Goal: Task Accomplishment & Management: Manage account settings

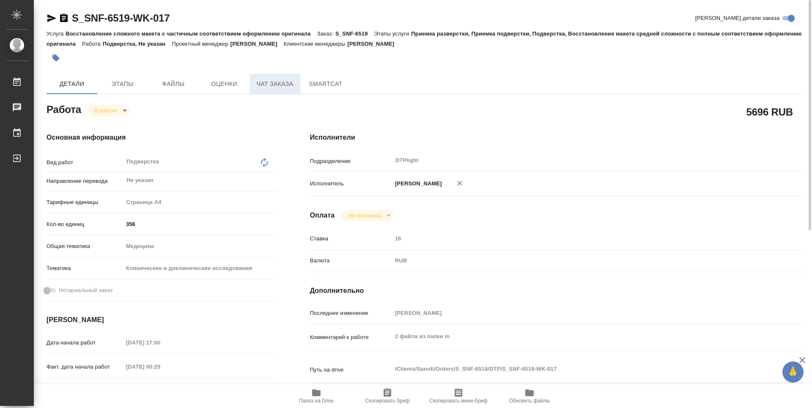
click at [286, 86] on span "Чат заказа" at bounding box center [275, 84] width 41 height 11
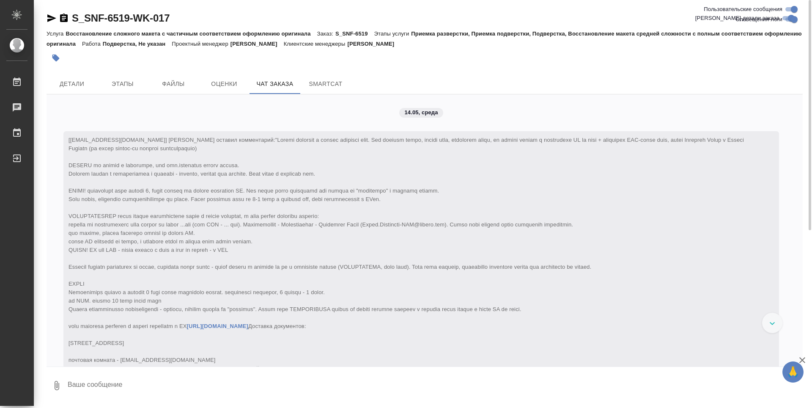
click at [705, 122] on div "14.05, среда [Alena.Muravyeva@sanofi.com] Клиент оставил комментарий: https://d…" at bounding box center [425, 230] width 756 height 272
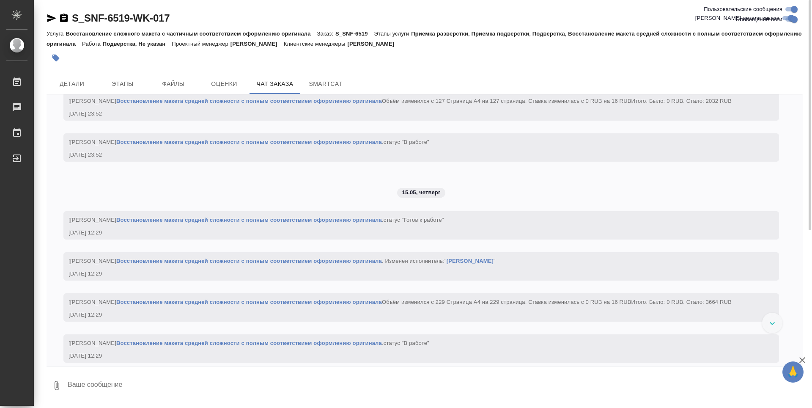
click at [217, 22] on link "Восстановление макета средней сложности с полным соответствием оформлению ориги…" at bounding box center [249, 19] width 266 height 6
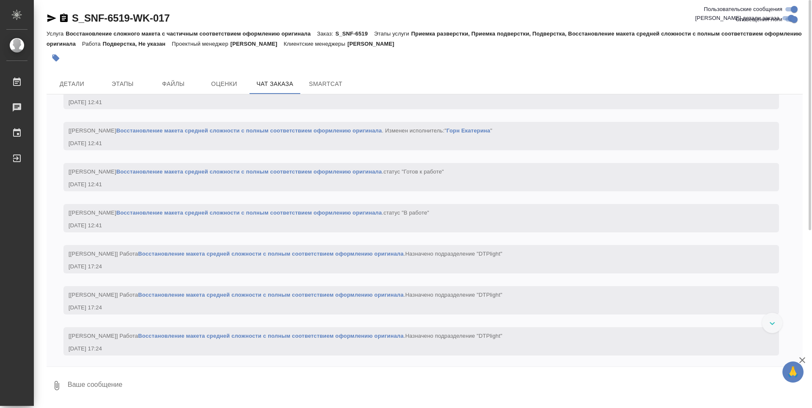
scroll to position [5303, 0]
click at [325, 9] on link "Восстановление макета средней сложности с полным соответствием оформлению ориги…" at bounding box center [249, 6] width 266 height 6
click at [71, 85] on span "Детали" at bounding box center [72, 84] width 41 height 11
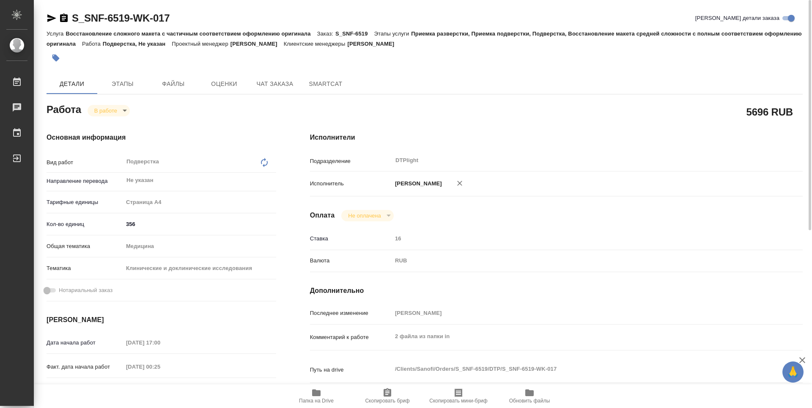
type textarea "x"
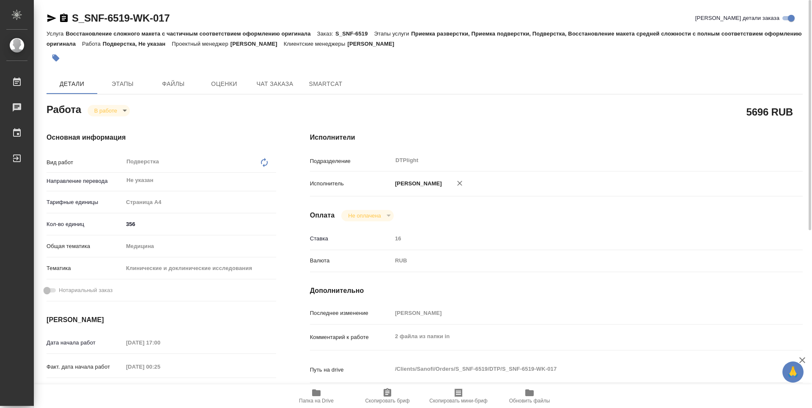
type textarea "x"
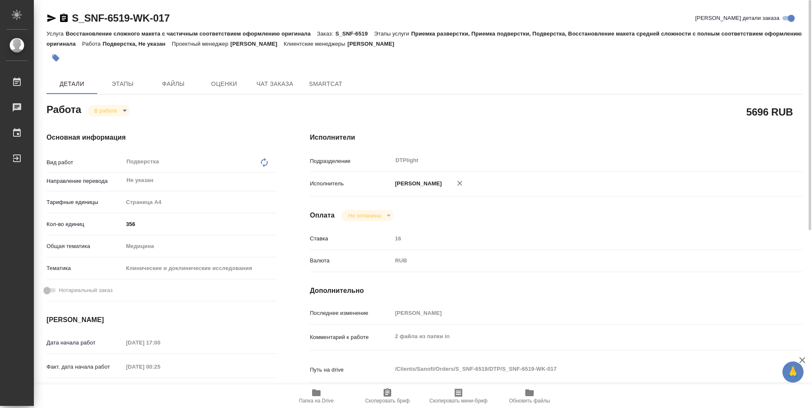
type textarea "x"
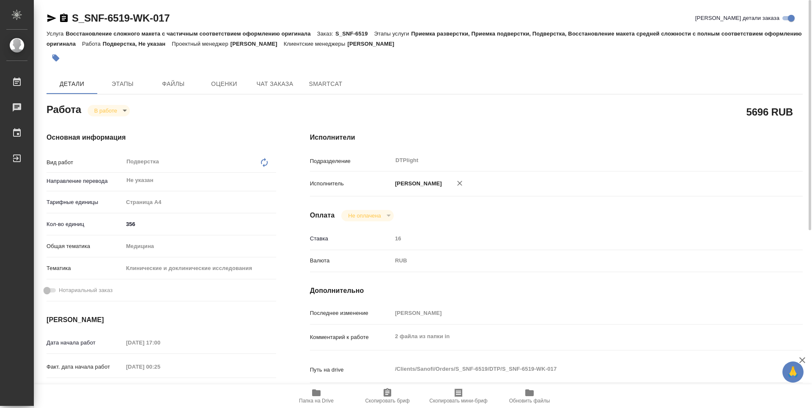
click at [62, 20] on icon "button" at bounding box center [64, 18] width 8 height 8
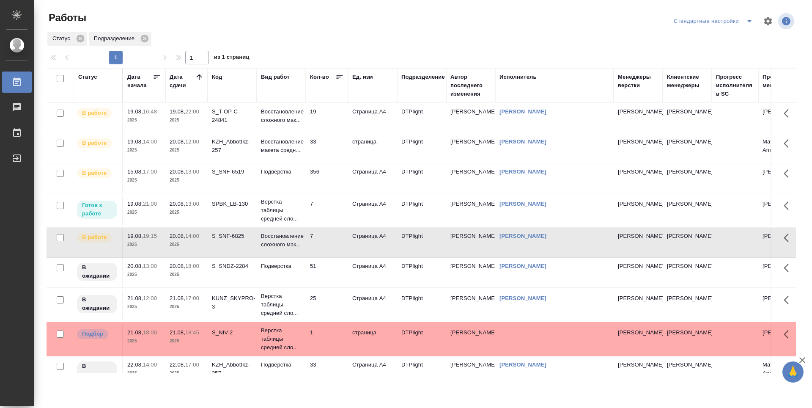
click at [329, 121] on td "19" at bounding box center [327, 118] width 42 height 30
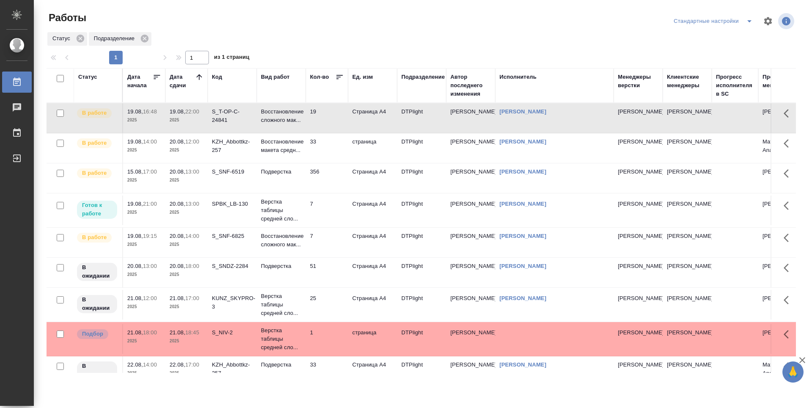
click at [329, 121] on td "19" at bounding box center [327, 118] width 42 height 30
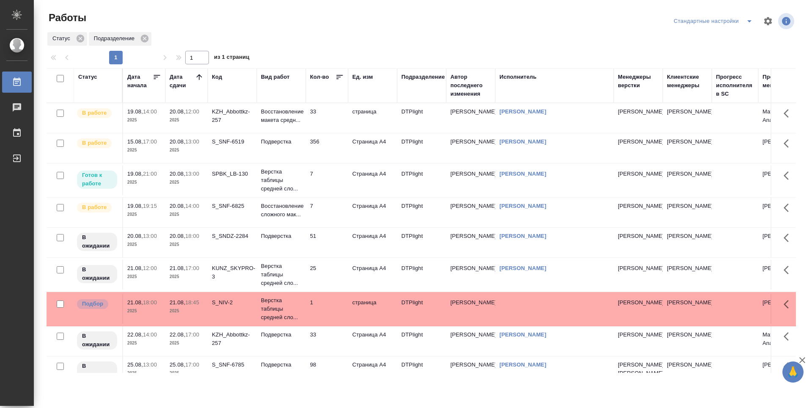
click at [343, 123] on td "33" at bounding box center [327, 118] width 42 height 30
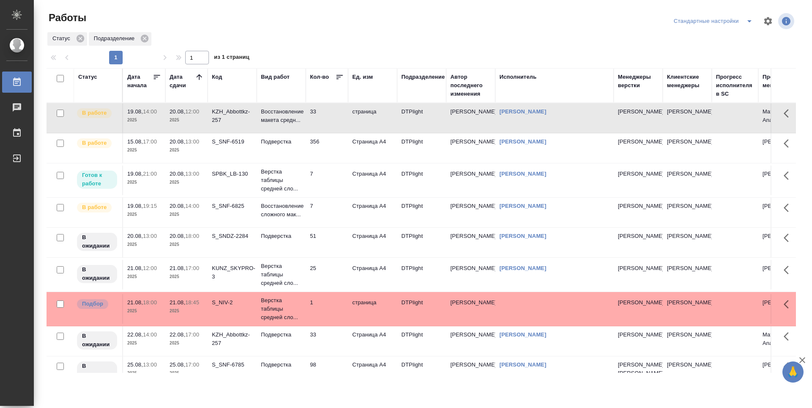
click at [339, 133] on td "356" at bounding box center [327, 118] width 42 height 30
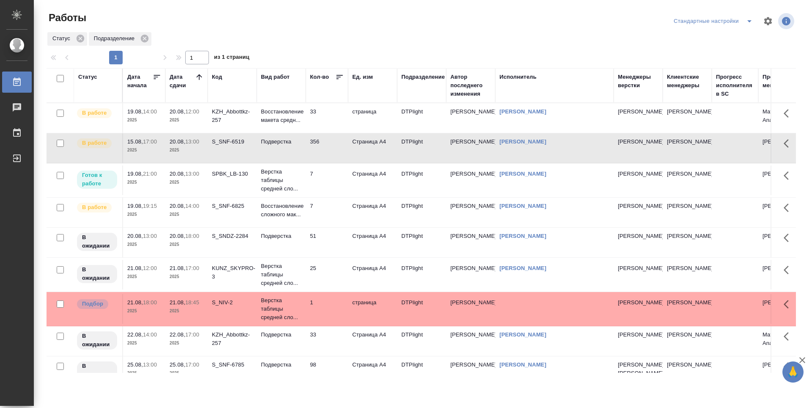
click at [335, 133] on td "7" at bounding box center [327, 118] width 42 height 30
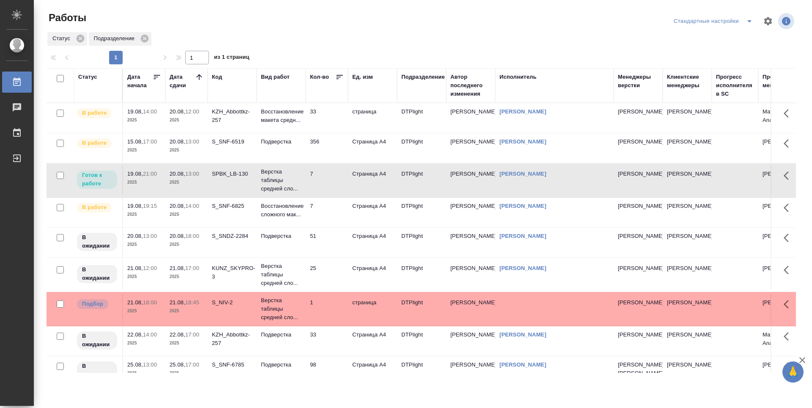
click at [327, 123] on td "33" at bounding box center [327, 118] width 42 height 30
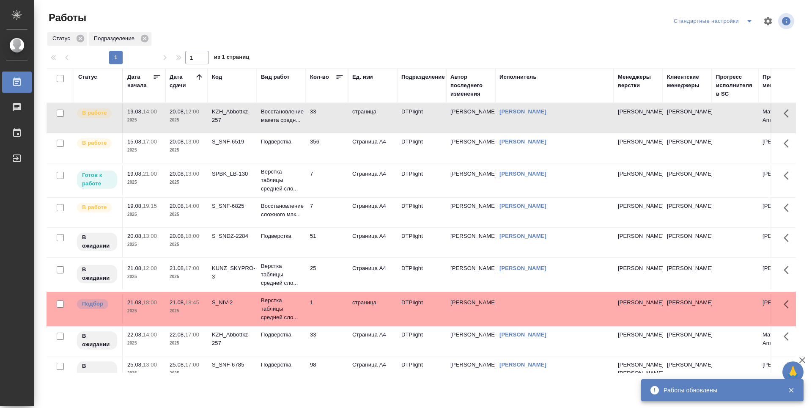
click at [328, 133] on td "356" at bounding box center [327, 118] width 42 height 30
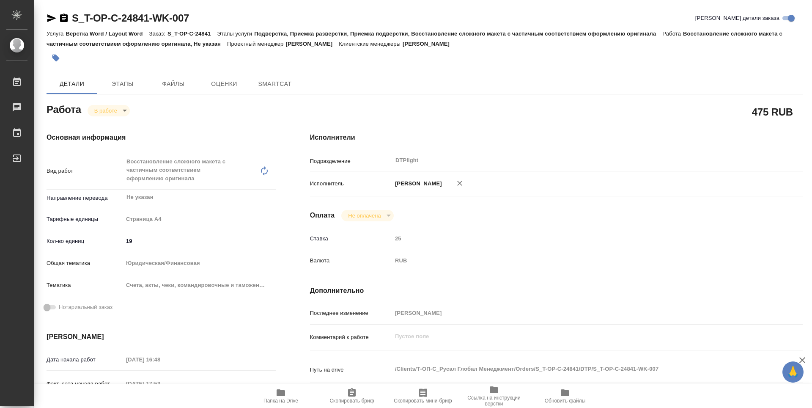
type textarea "x"
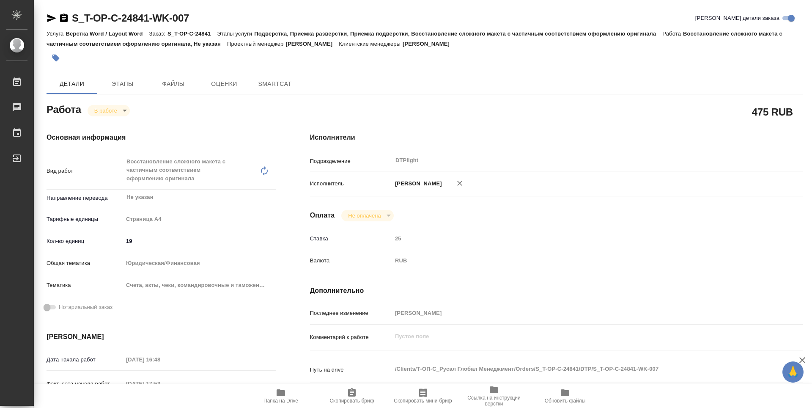
type textarea "x"
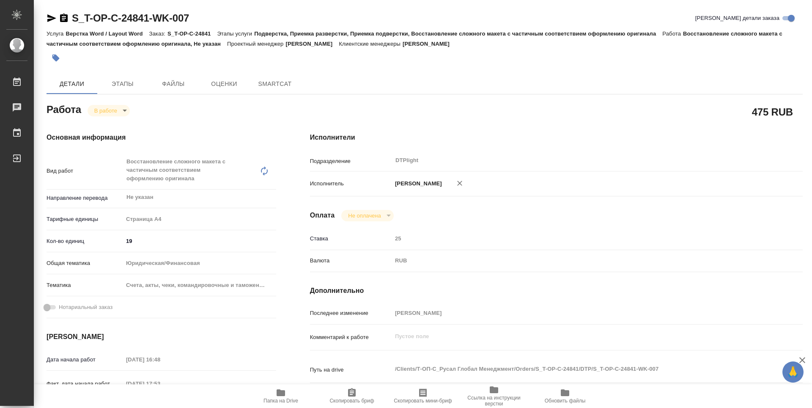
type textarea "x"
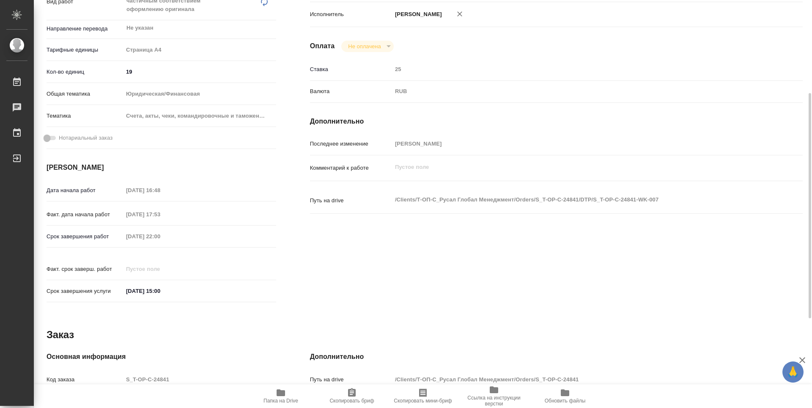
scroll to position [331, 0]
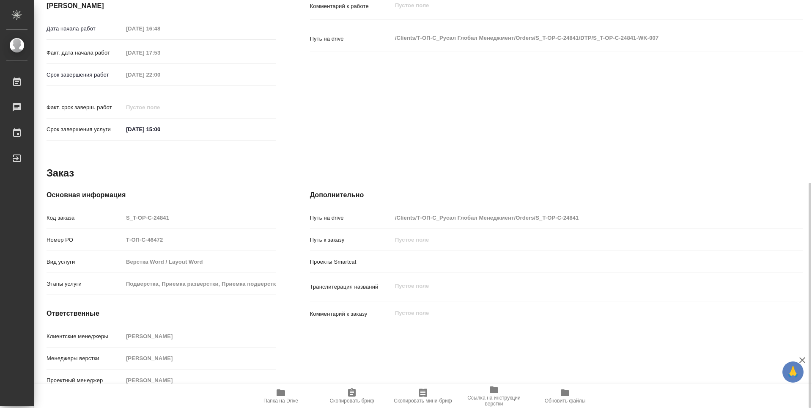
type textarea "x"
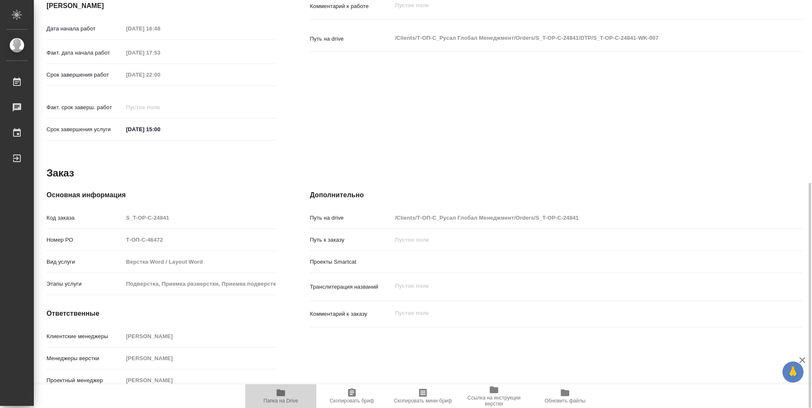
click at [278, 396] on icon "button" at bounding box center [281, 392] width 10 height 10
type textarea "x"
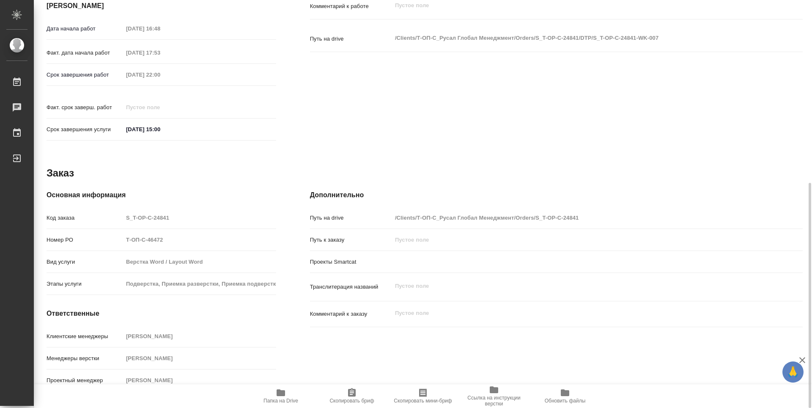
type textarea "x"
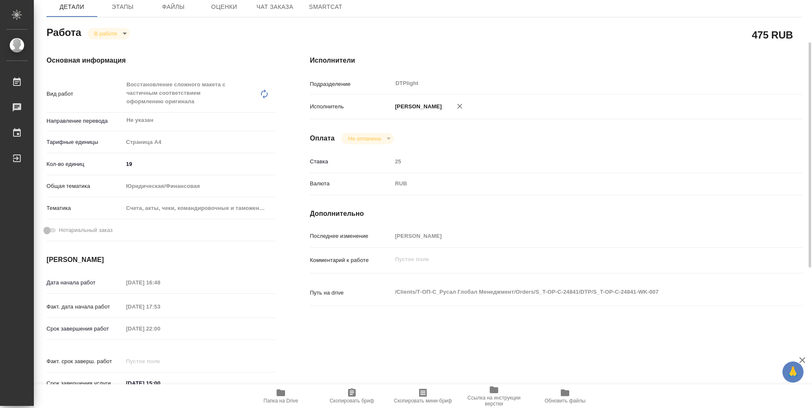
scroll to position [0, 0]
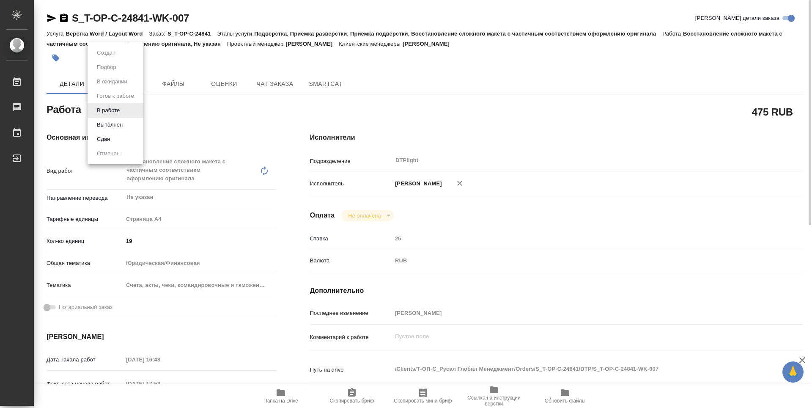
click at [125, 109] on body "🙏 .cls-1 fill:#fff; AWATERA Guselnikov Roman Работы 0 Чаты График Выйти S_T-OP-…" at bounding box center [406, 204] width 812 height 408
click at [117, 120] on li "Выполнен" at bounding box center [116, 125] width 56 height 14
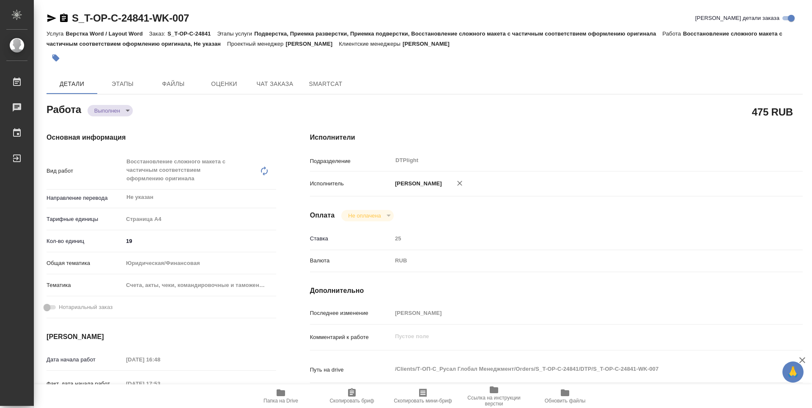
type textarea "x"
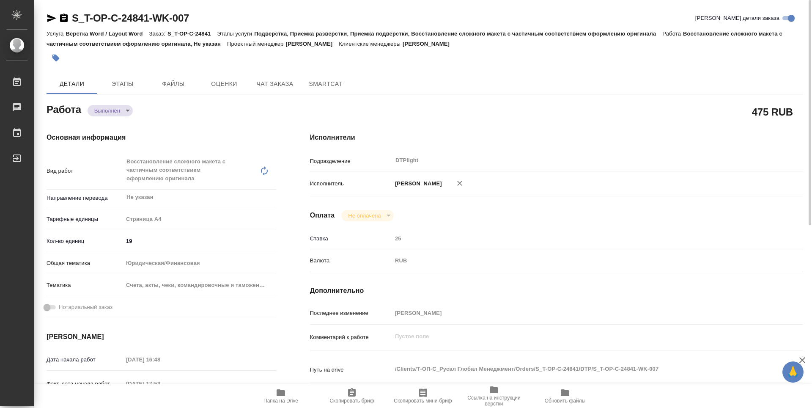
type textarea "x"
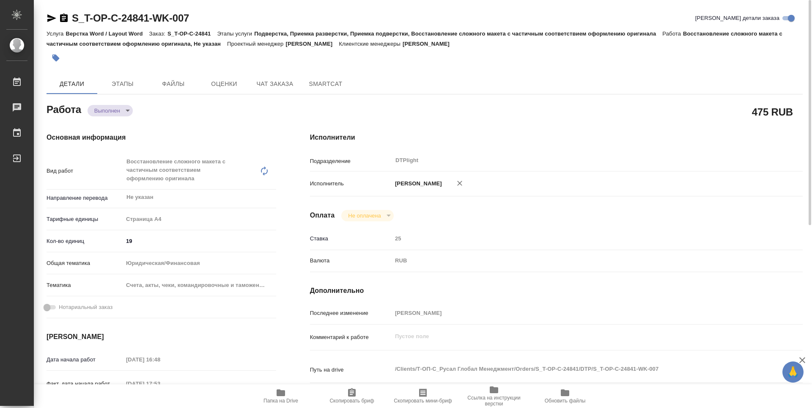
click at [63, 19] on icon "button" at bounding box center [64, 18] width 8 height 8
type textarea "x"
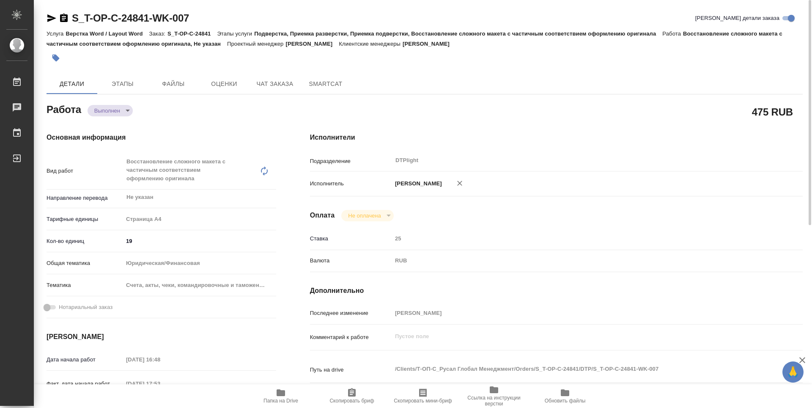
type textarea "x"
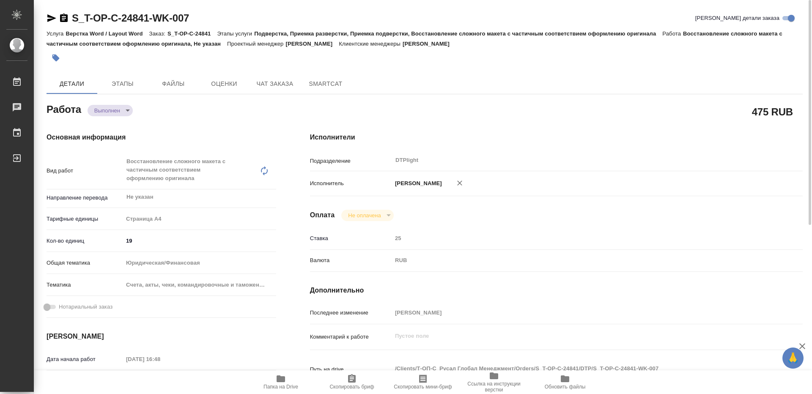
type textarea "x"
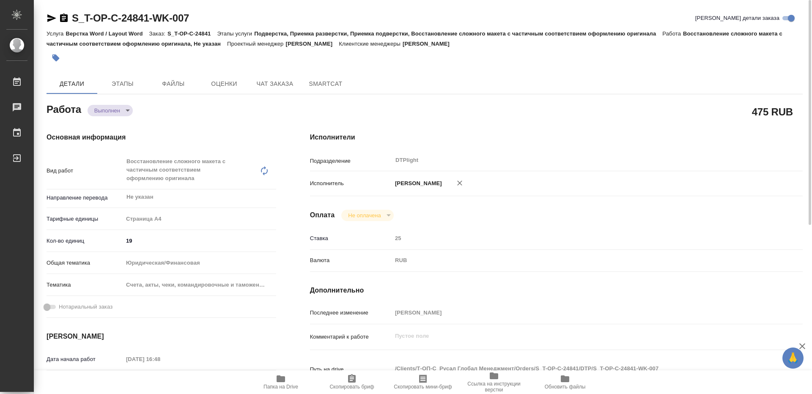
type textarea "x"
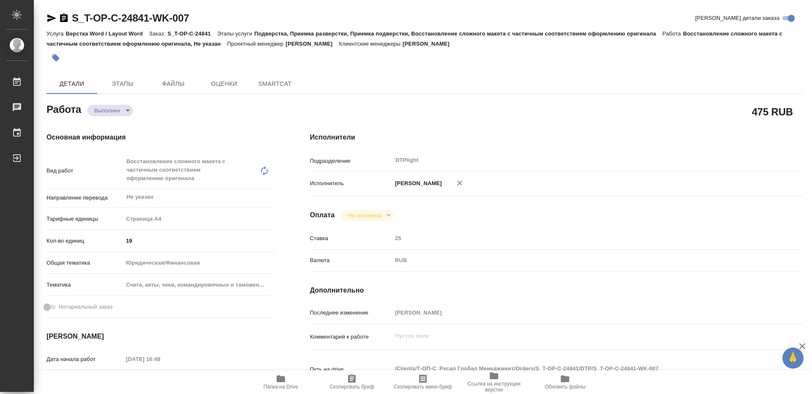
type textarea "x"
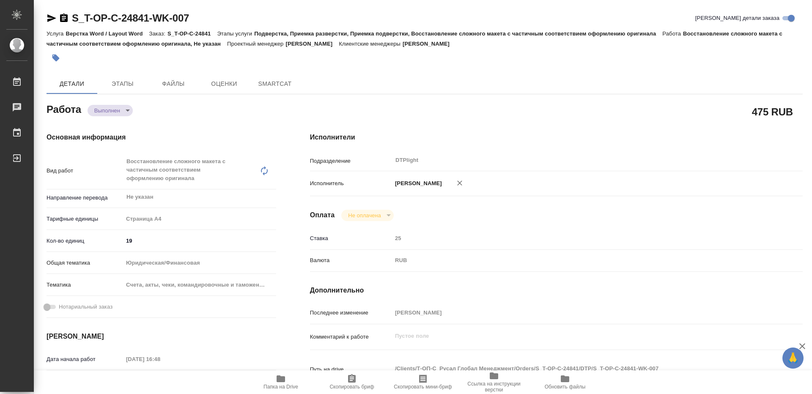
type textarea "x"
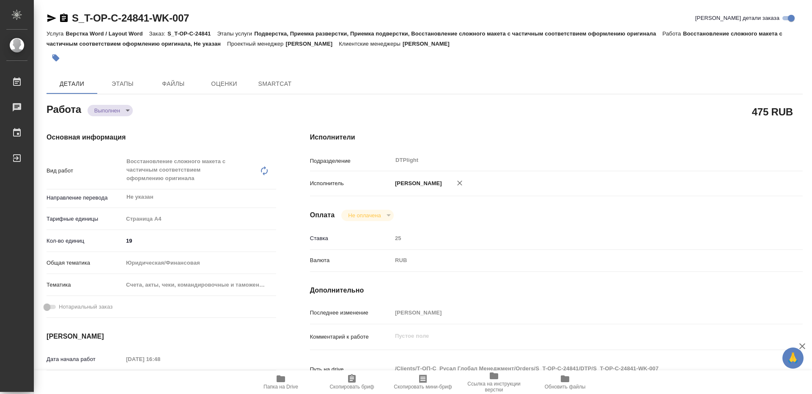
type textarea "x"
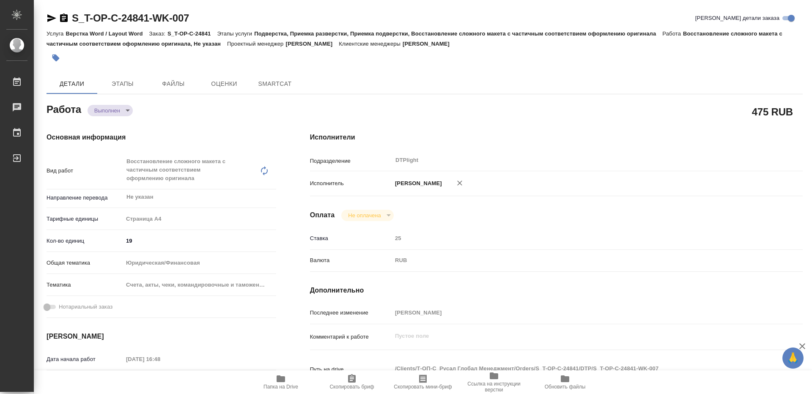
type textarea "x"
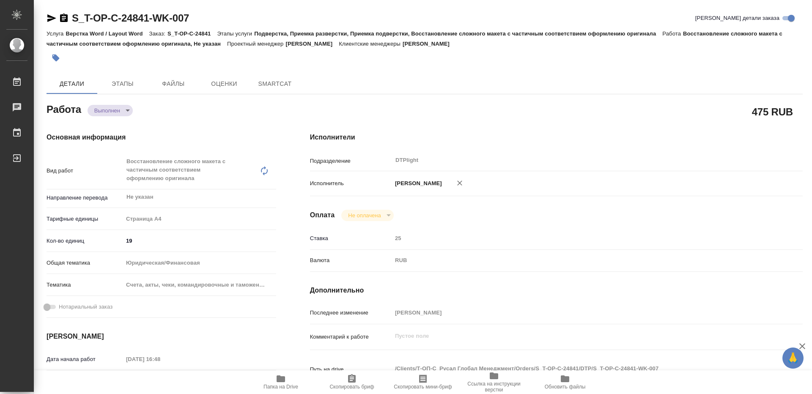
type textarea "x"
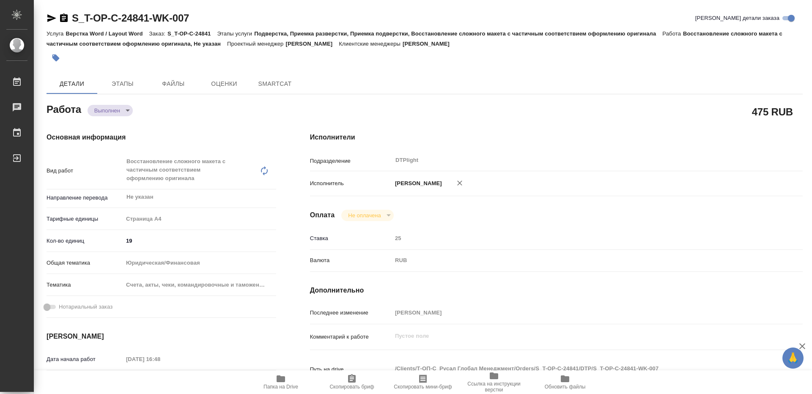
type textarea "x"
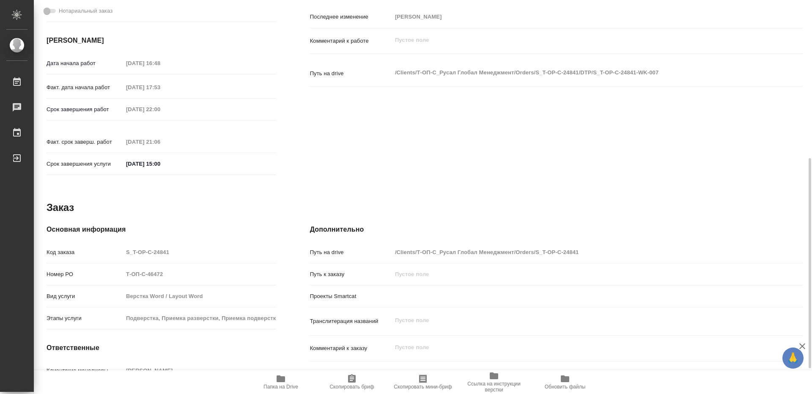
scroll to position [344, 0]
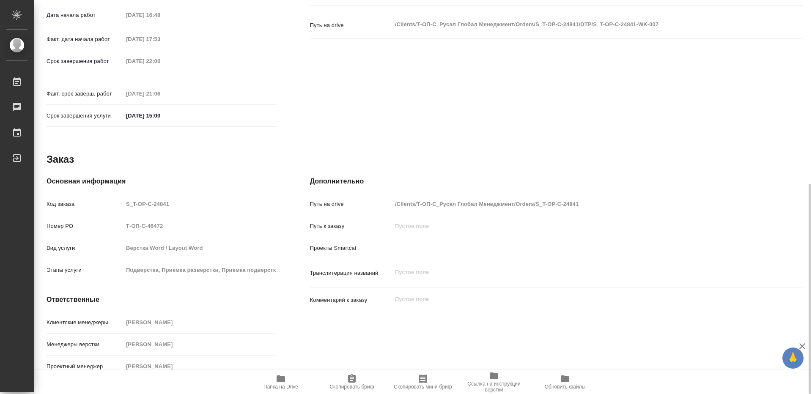
type textarea "x"
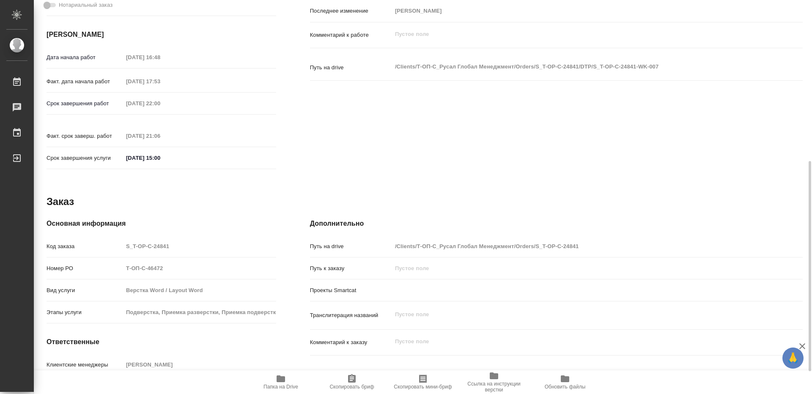
type textarea "x"
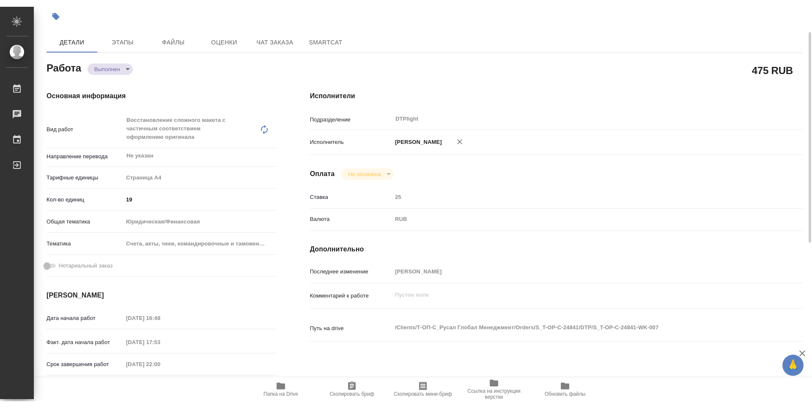
scroll to position [175, 0]
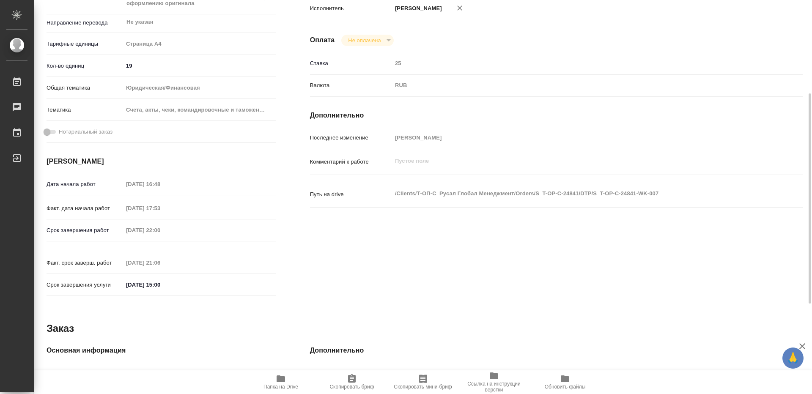
type textarea "x"
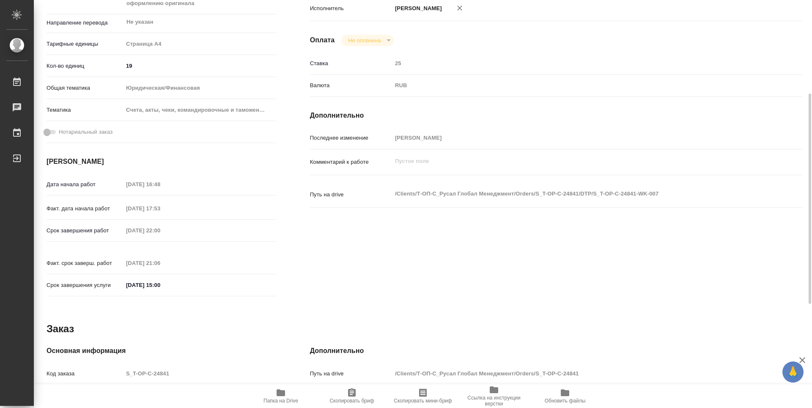
type textarea "x"
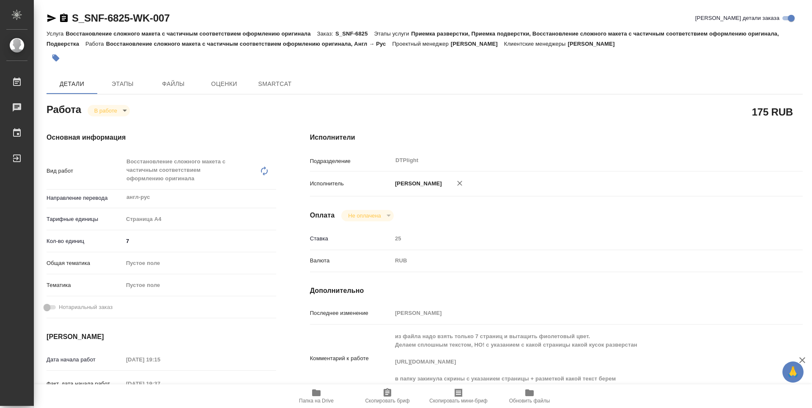
type textarea "x"
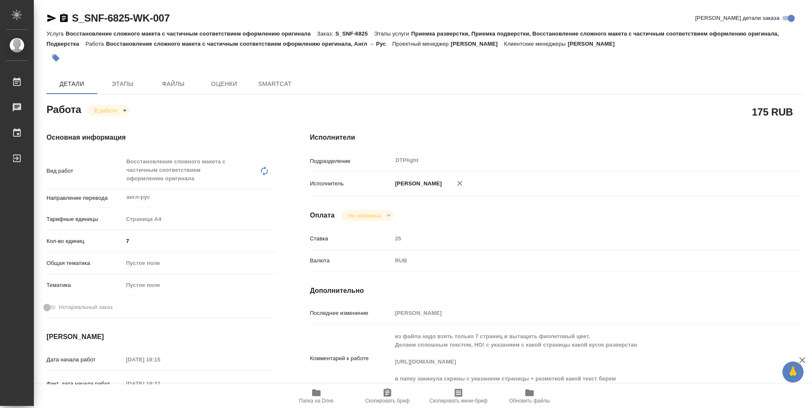
type textarea "x"
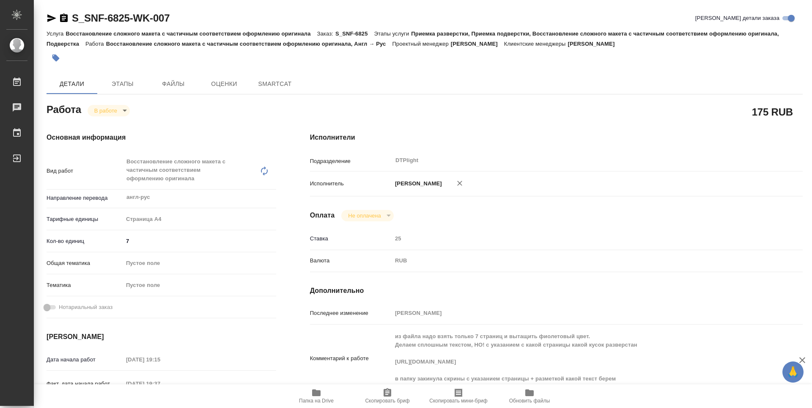
type textarea "x"
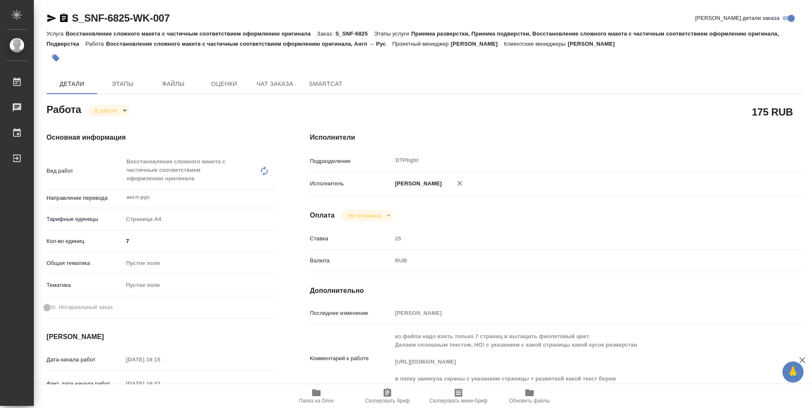
type textarea "x"
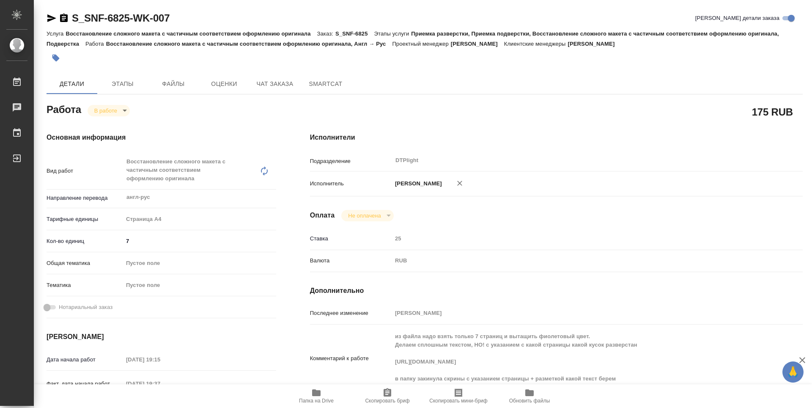
type textarea "x"
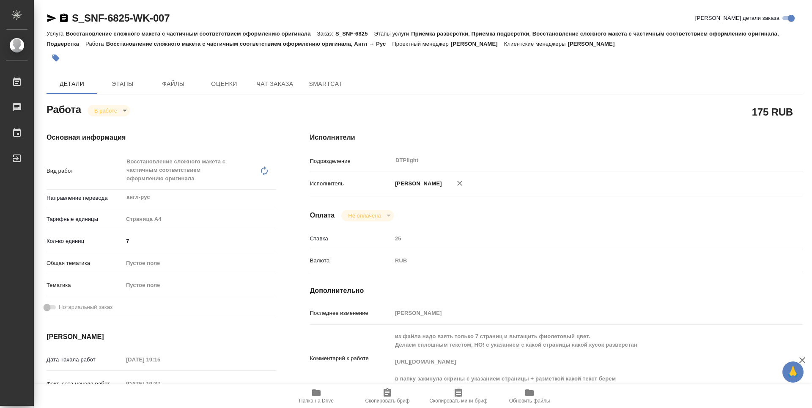
type textarea "x"
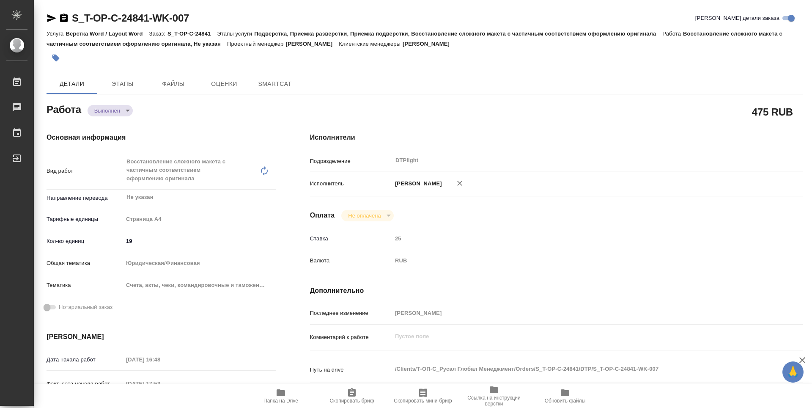
type textarea "x"
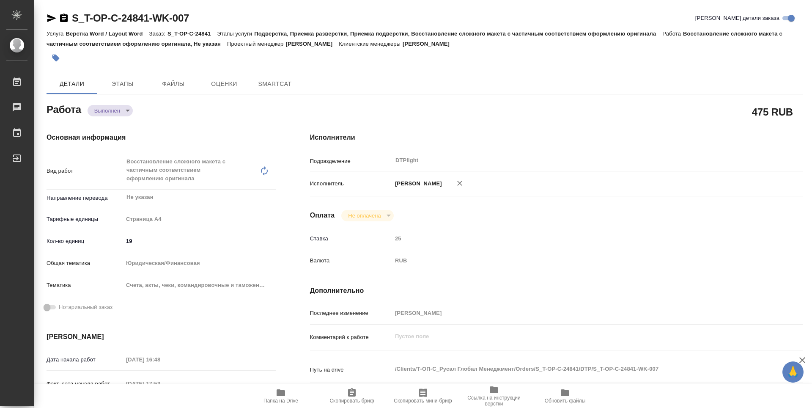
type textarea "x"
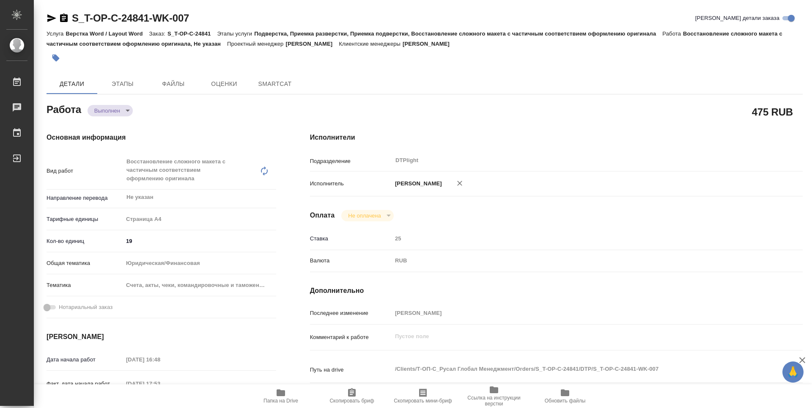
type textarea "x"
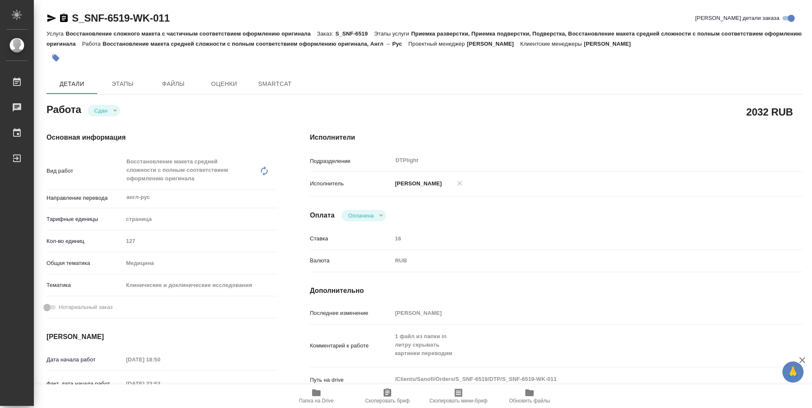
type textarea "x"
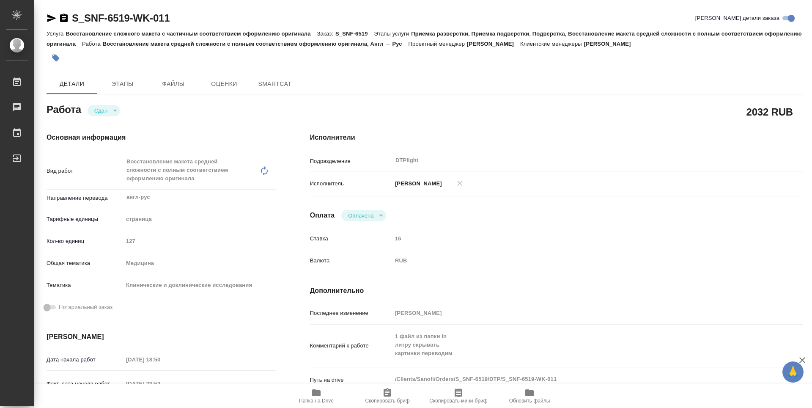
type textarea "x"
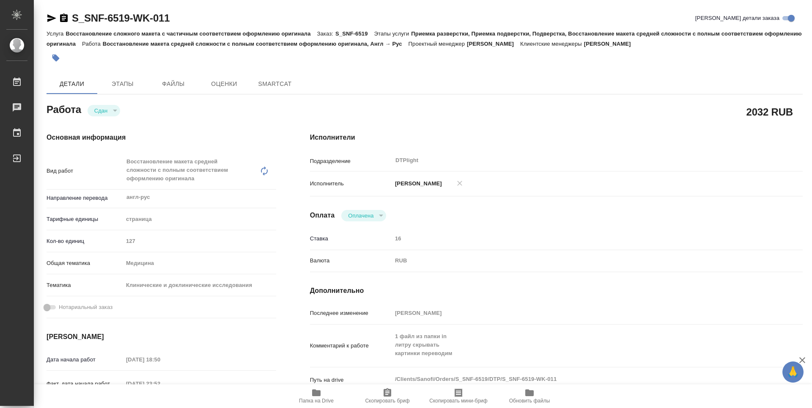
type textarea "x"
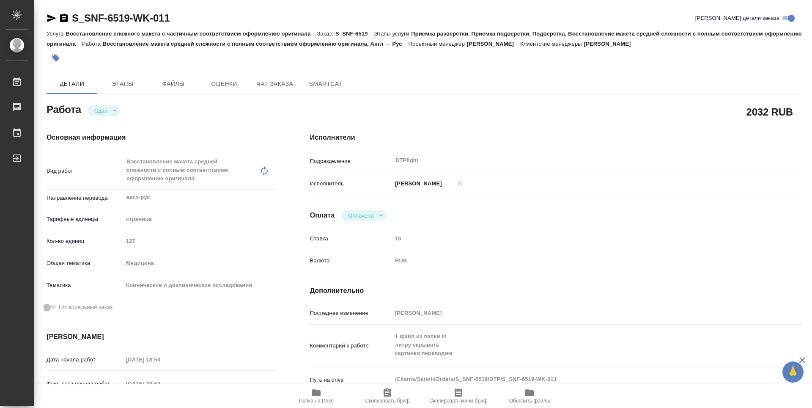
type textarea "x"
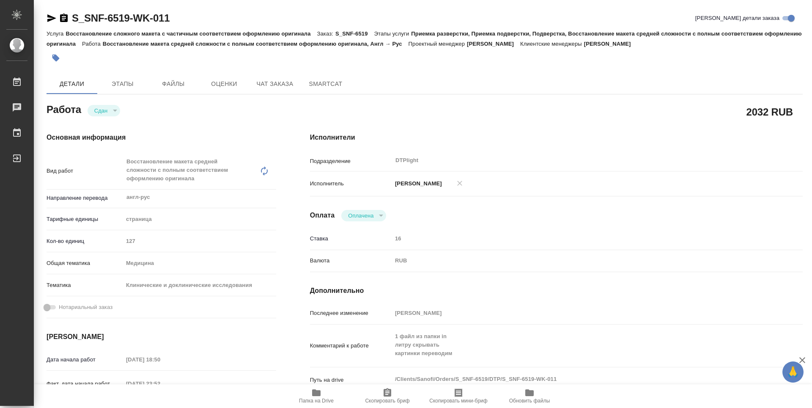
type textarea "x"
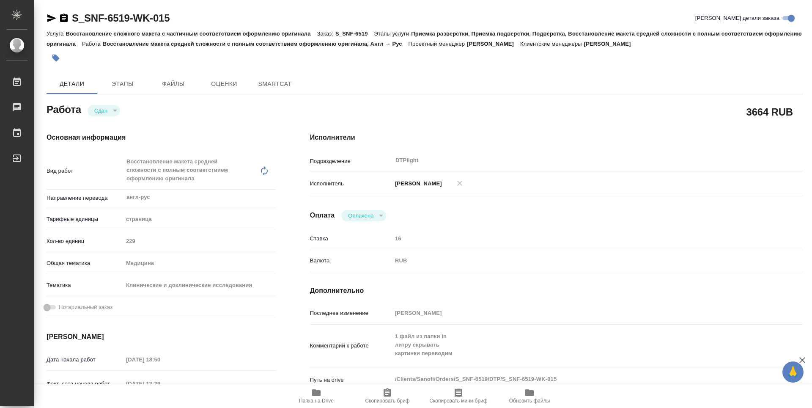
type textarea "x"
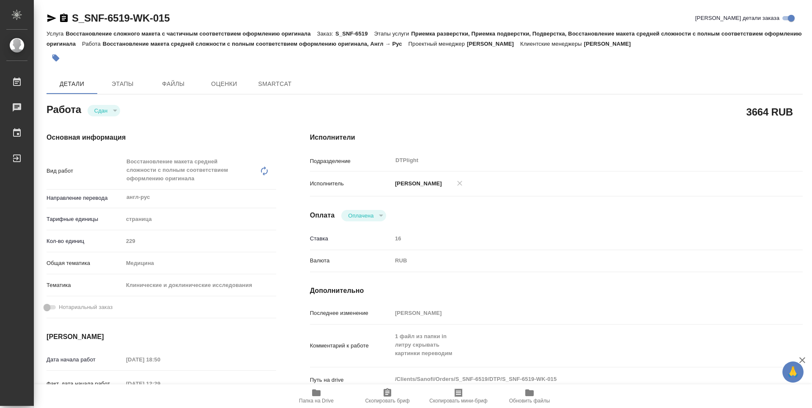
type textarea "x"
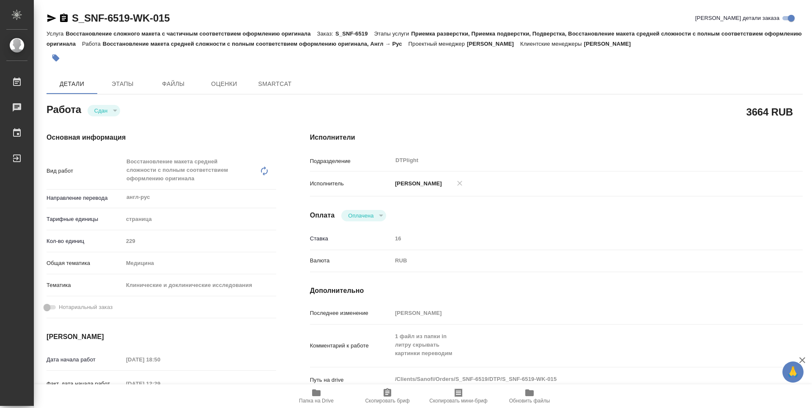
type textarea "x"
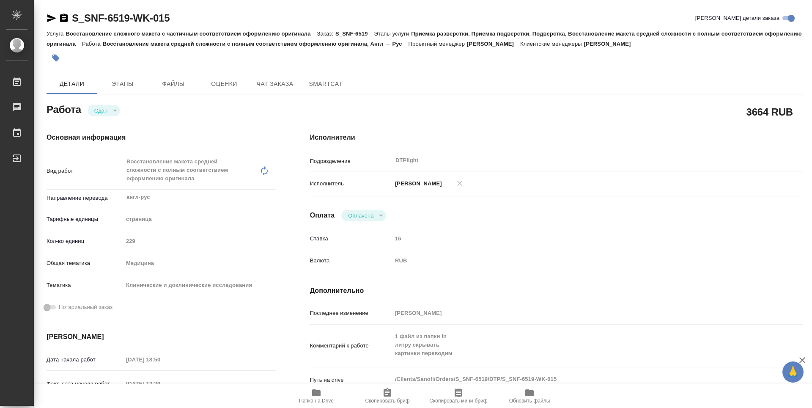
type textarea "x"
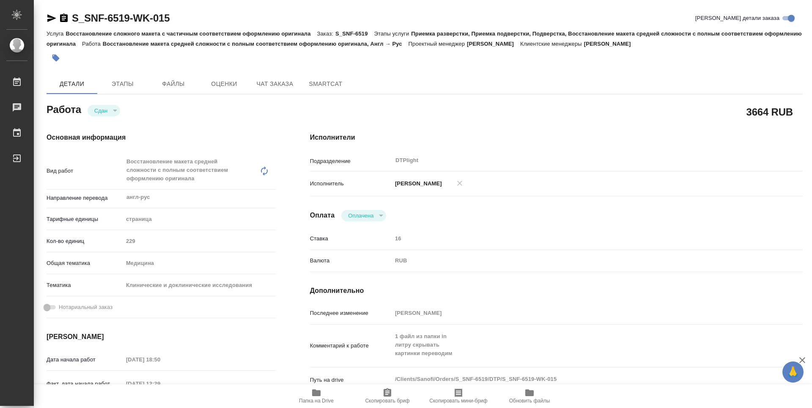
type textarea "x"
